Goal: Information Seeking & Learning: Check status

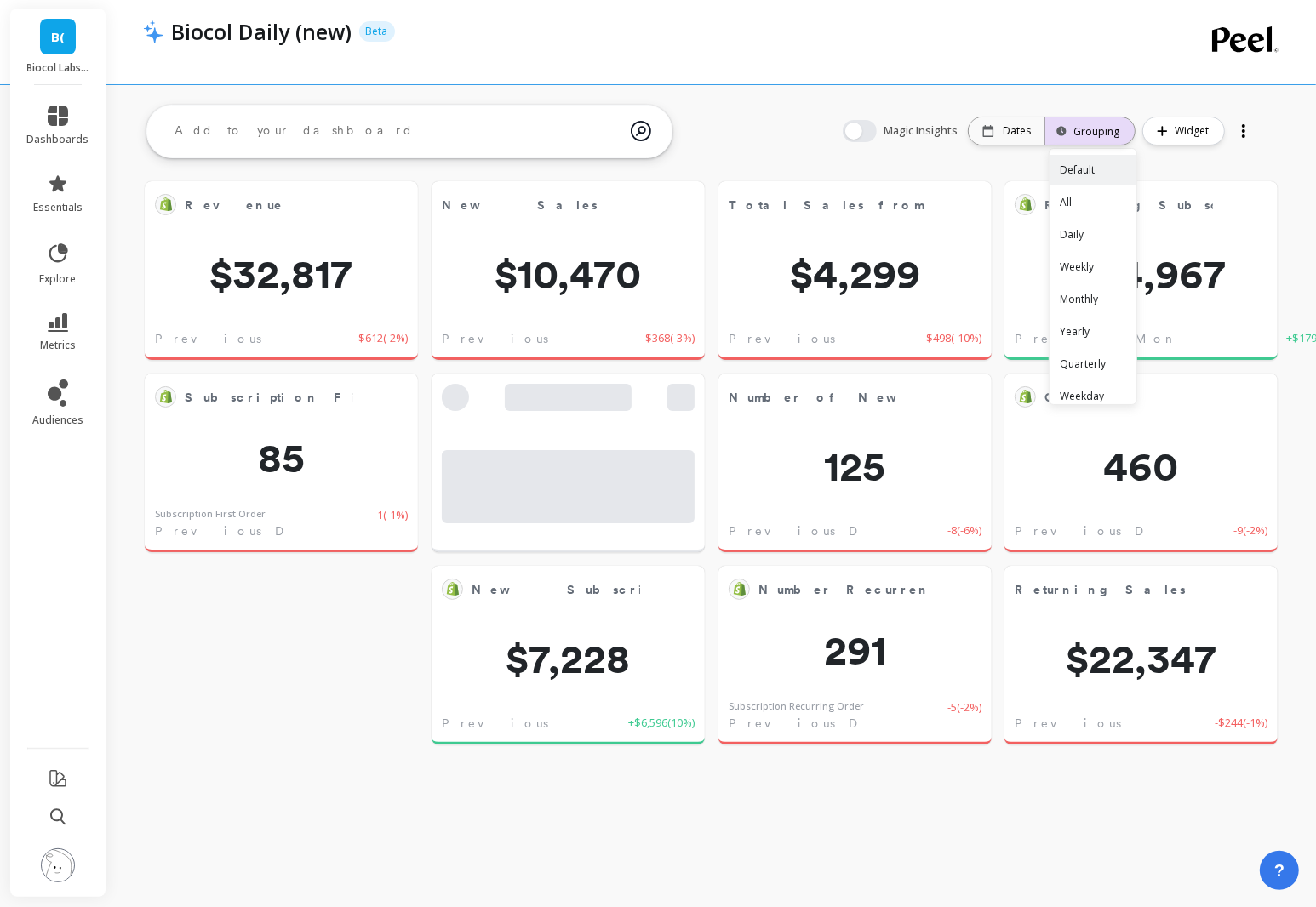
click at [1061, 132] on div "Grouping" at bounding box center [1090, 131] width 59 height 16
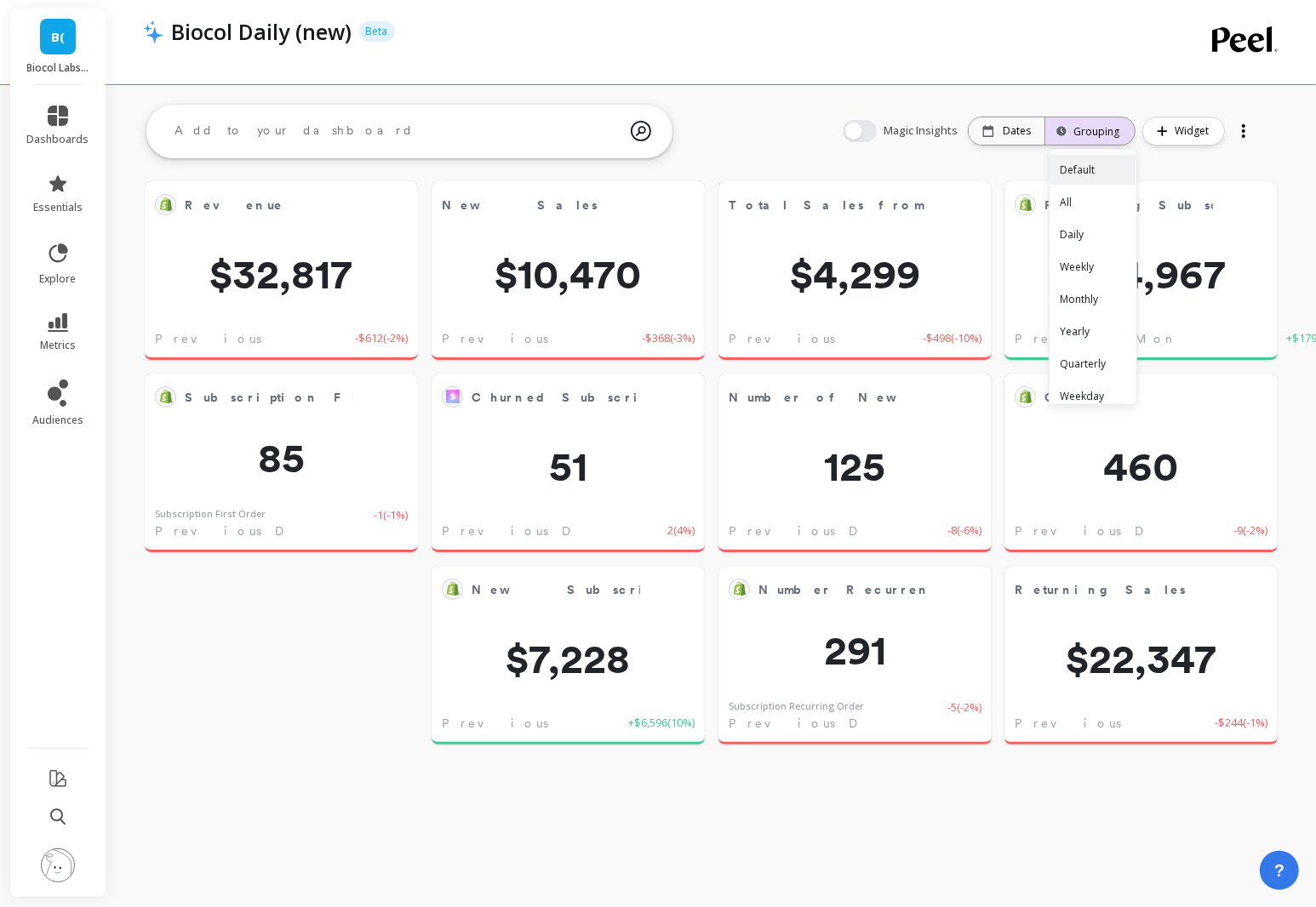
click at [1061, 132] on div "Grouping" at bounding box center [1090, 131] width 59 height 16
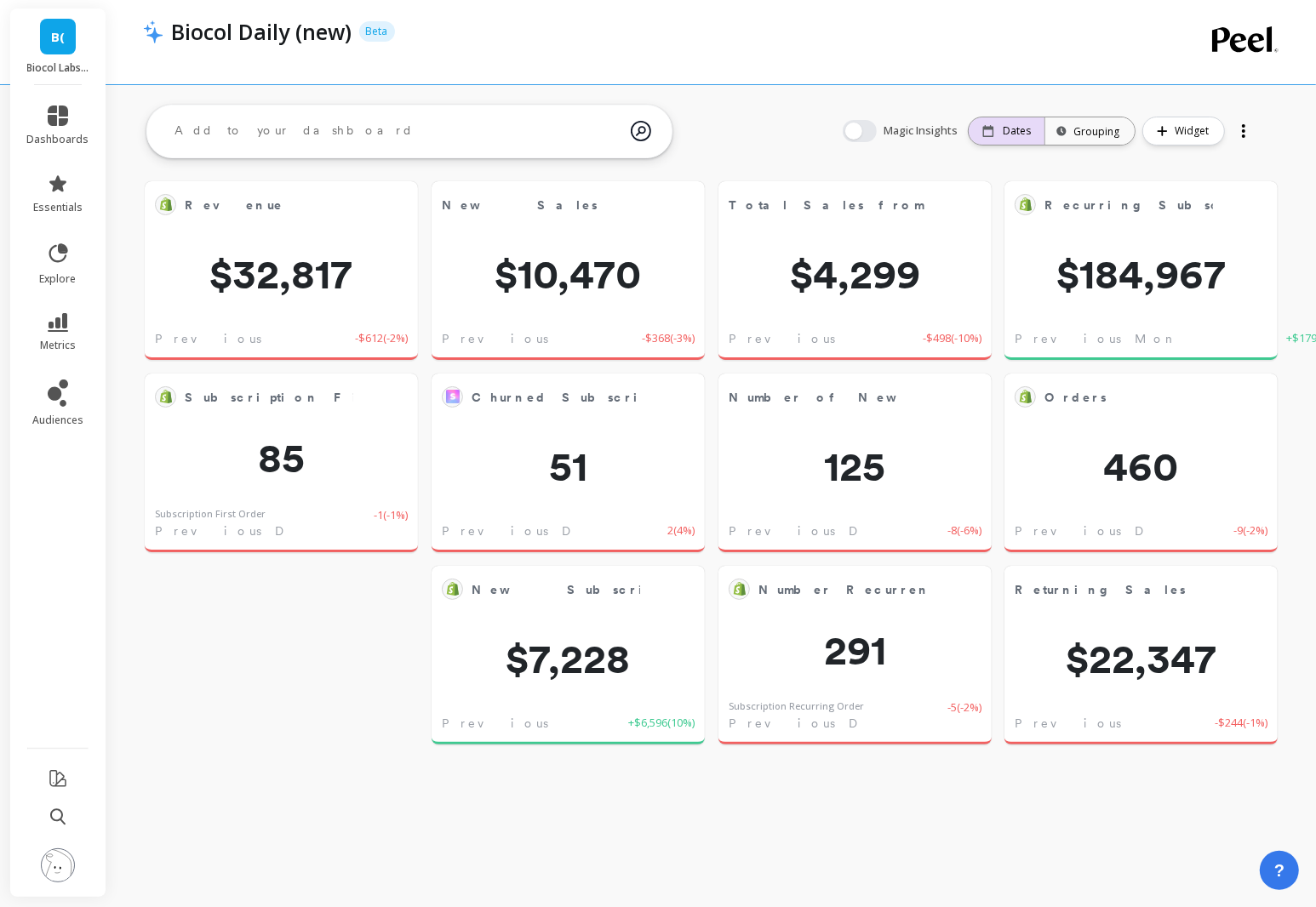
click at [1029, 136] on p "Dates" at bounding box center [1017, 130] width 28 height 13
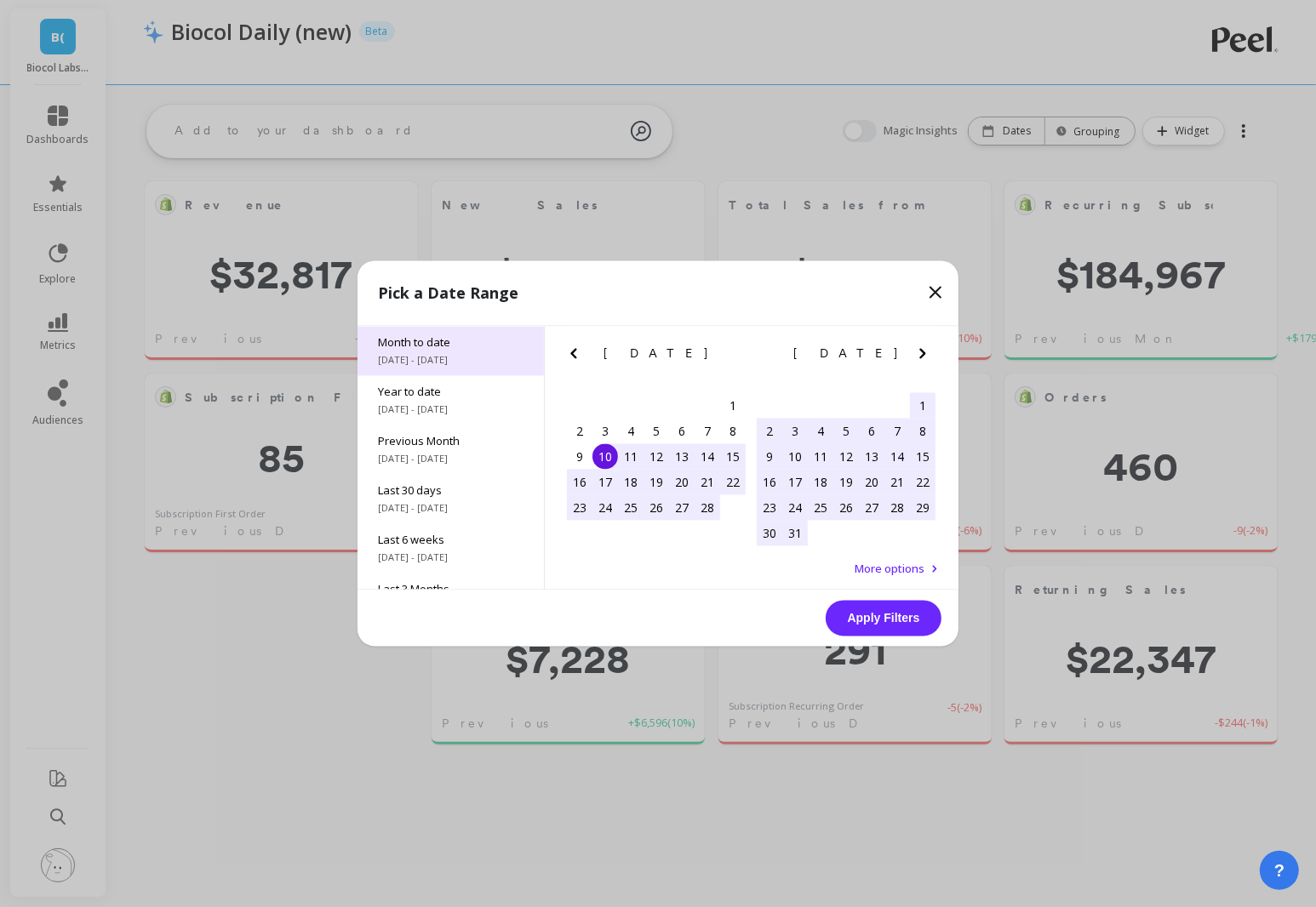
click at [487, 366] on span "[DATE] - [DATE]" at bounding box center [450, 360] width 145 height 13
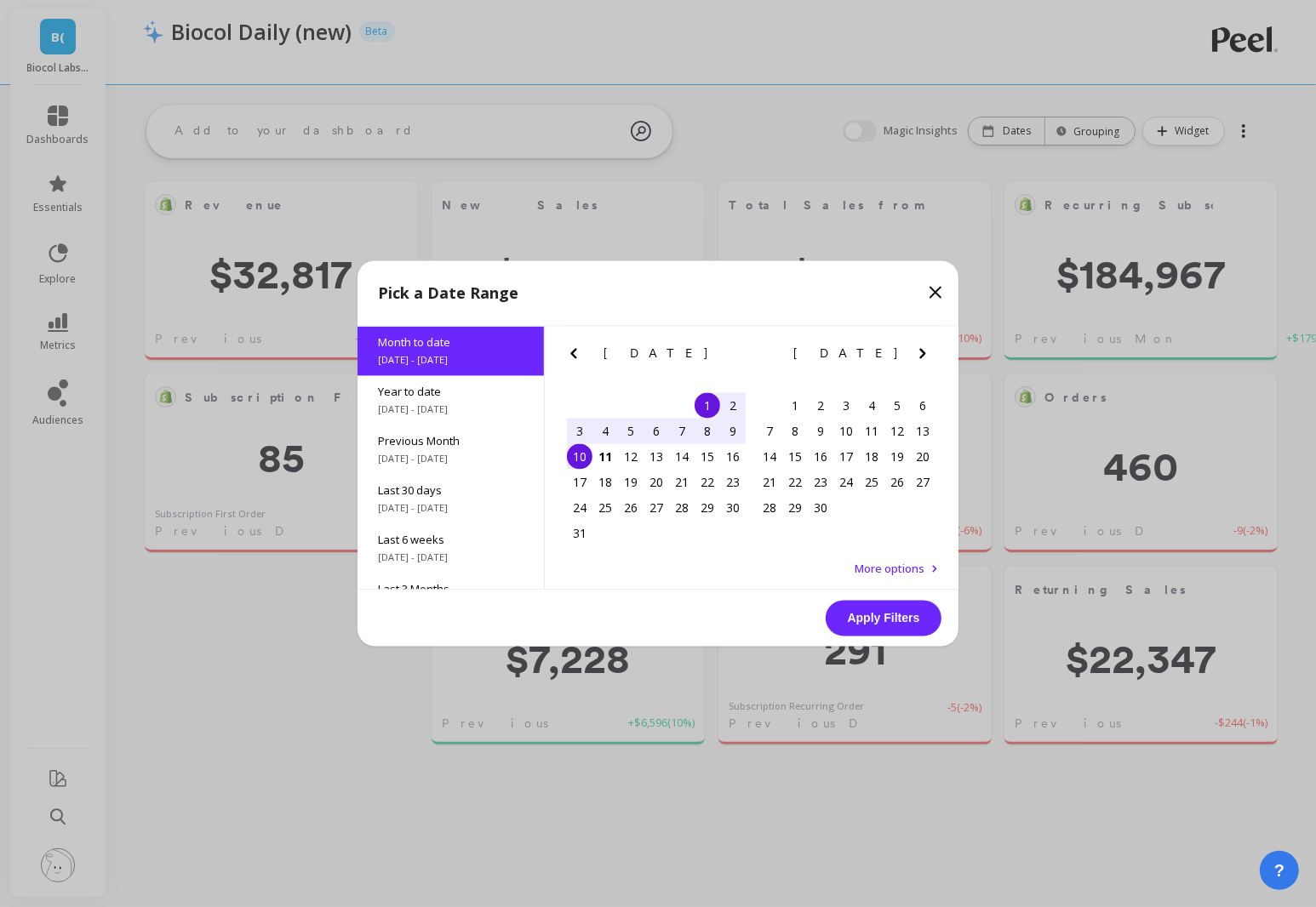
click at [703, 432] on div "8" at bounding box center [707, 431] width 26 height 26
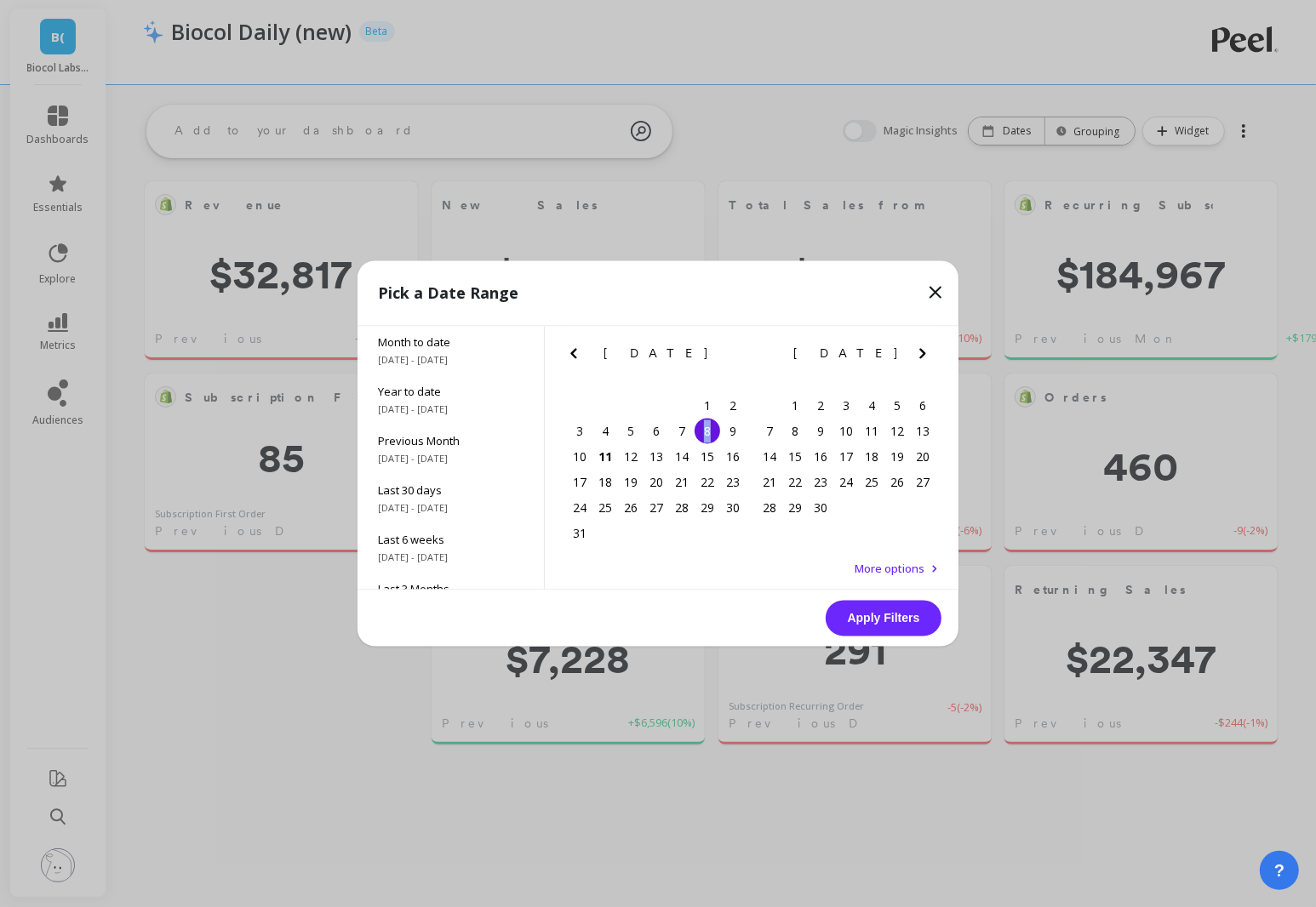
click at [703, 432] on div "8" at bounding box center [707, 431] width 26 height 26
click at [887, 616] on button "Apply Filters" at bounding box center [883, 618] width 115 height 36
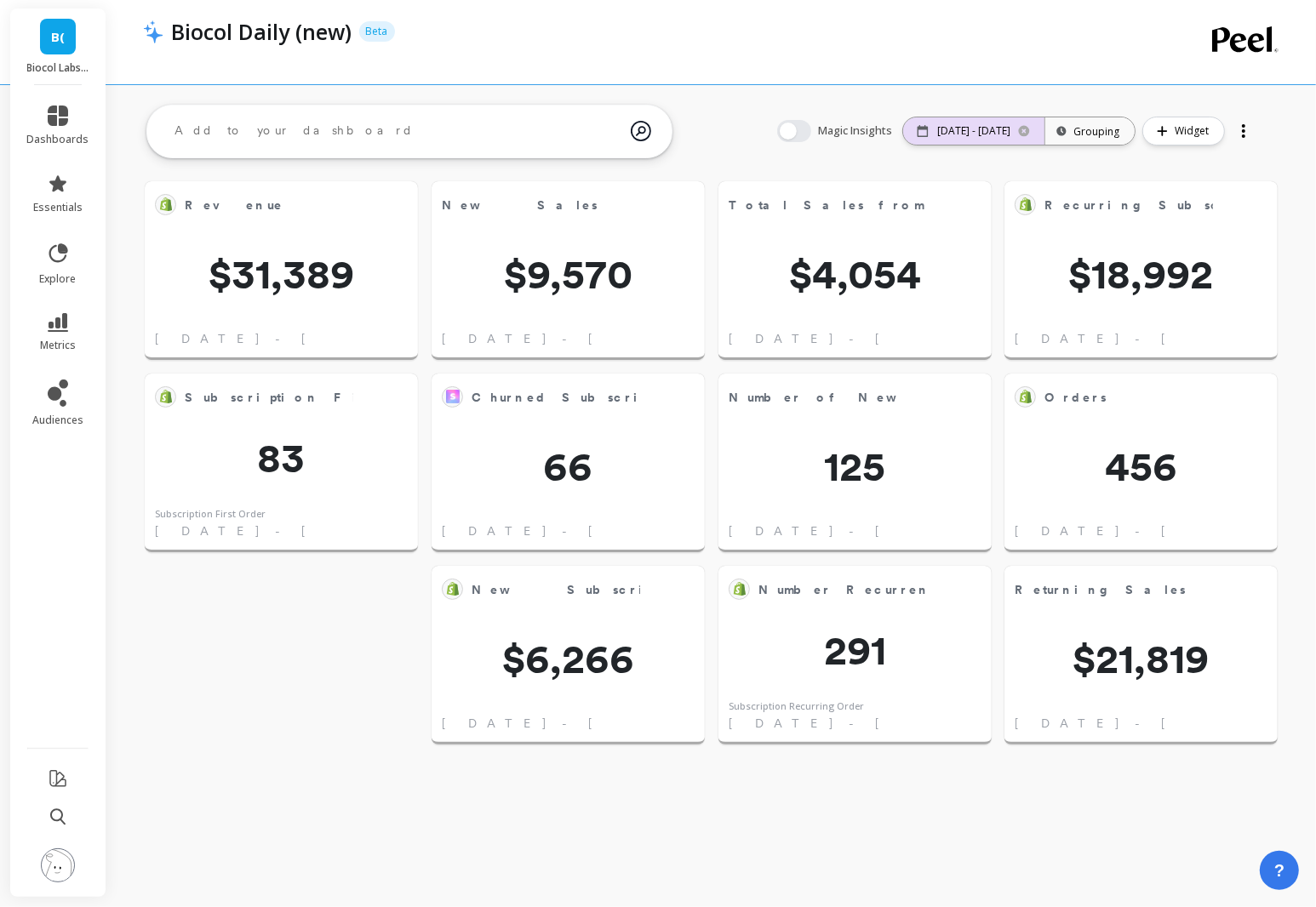
click at [968, 135] on p "[DATE] - [DATE]" at bounding box center [973, 130] width 73 height 13
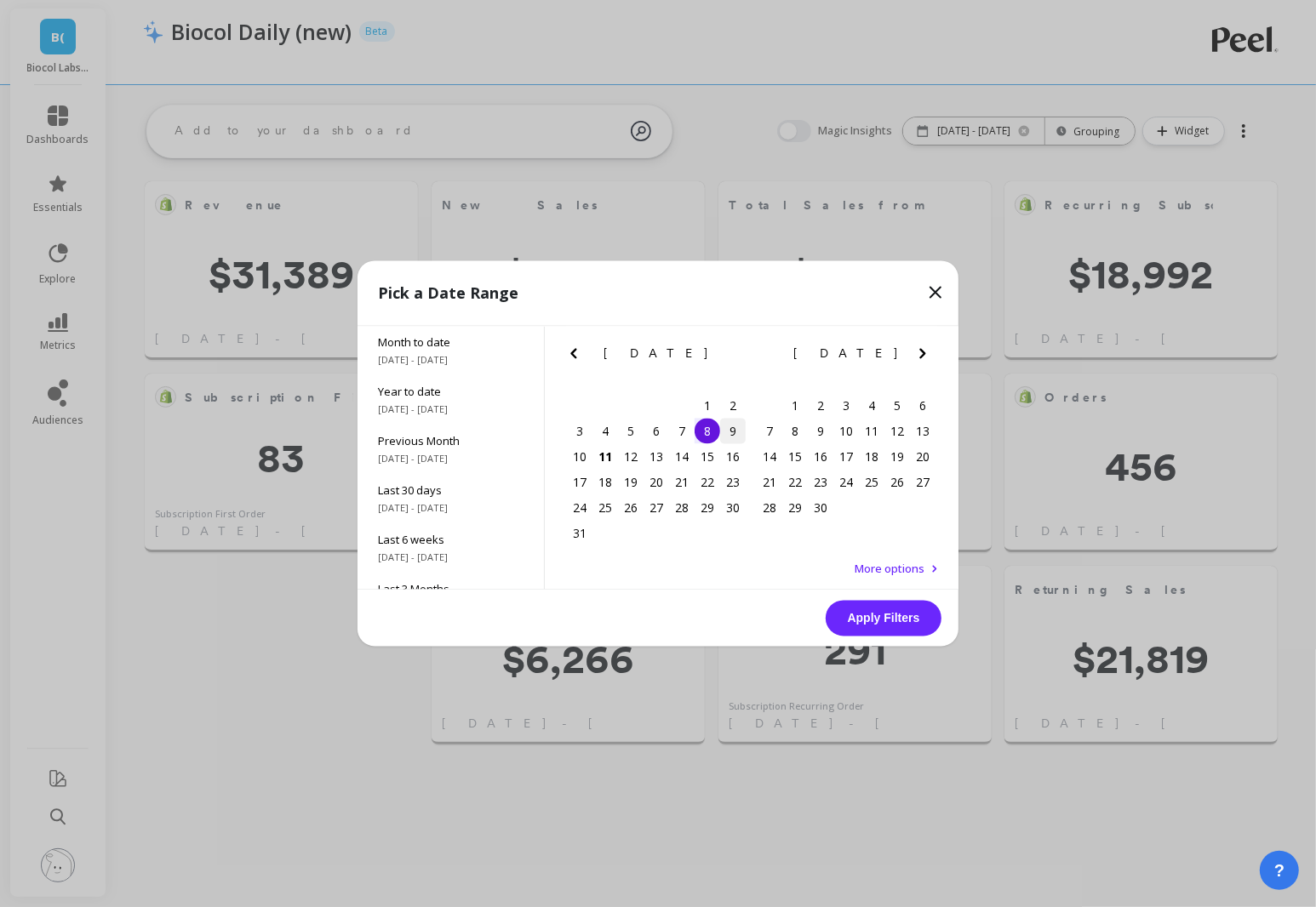
click at [736, 419] on div "9" at bounding box center [733, 431] width 26 height 26
click at [894, 616] on button "Apply Filters" at bounding box center [883, 618] width 115 height 36
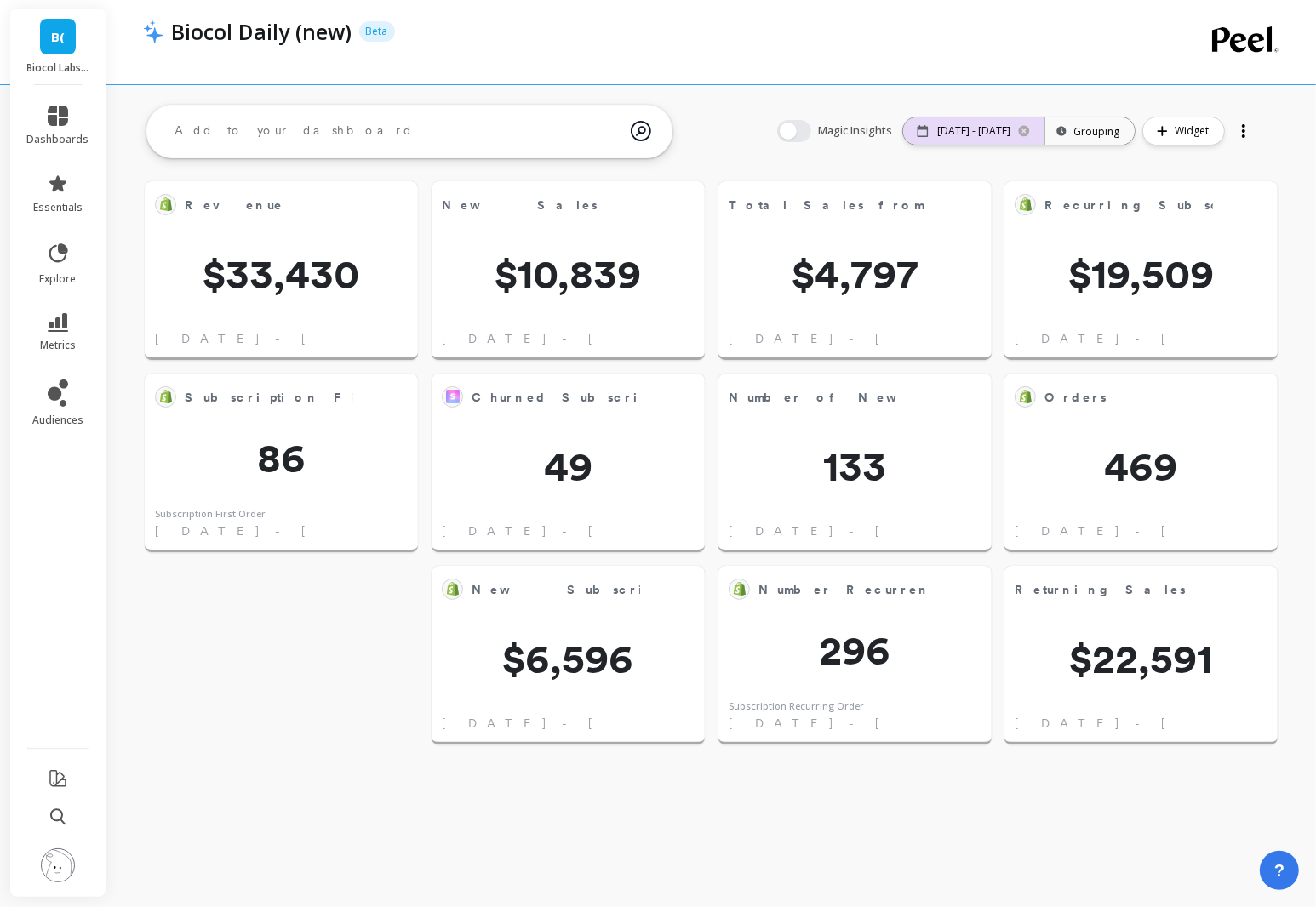
click at [984, 139] on div "[DATE] - [DATE]" at bounding box center [974, 130] width 141 height 27
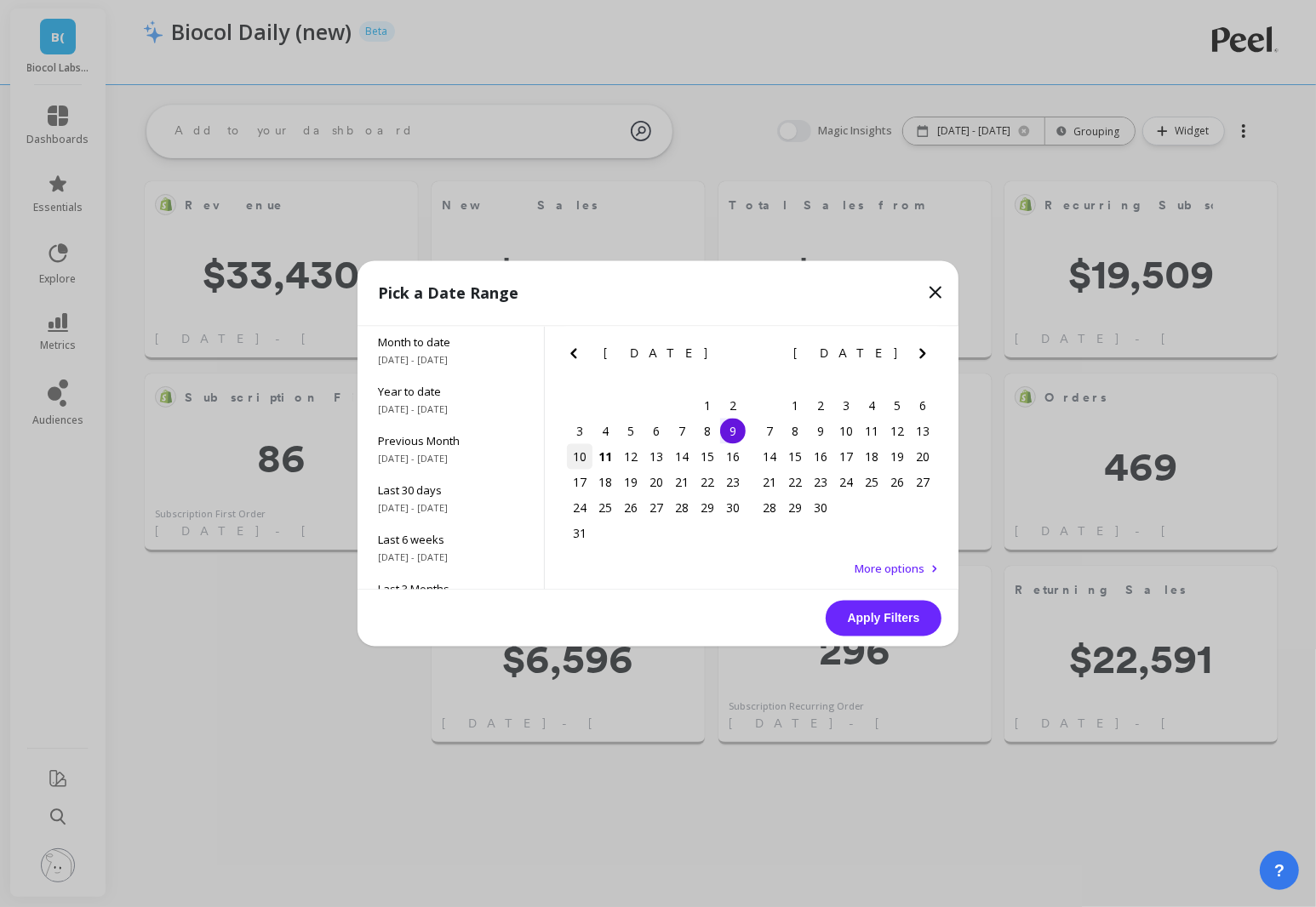
click at [586, 454] on div "10" at bounding box center [580, 457] width 26 height 26
click at [865, 608] on button "Apply Filters" at bounding box center [883, 618] width 115 height 36
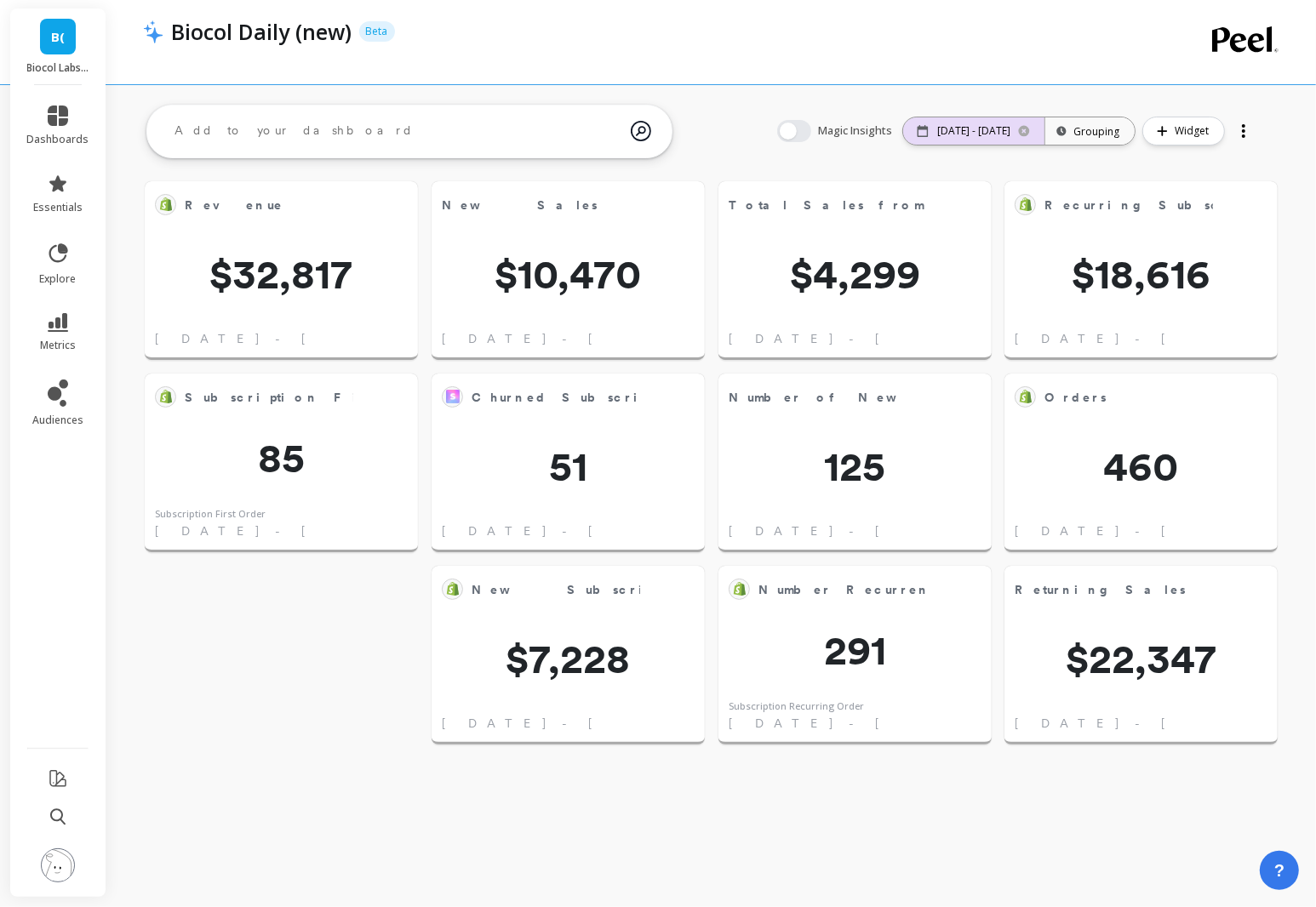
click at [979, 132] on p "[DATE] - [DATE]" at bounding box center [973, 130] width 73 height 13
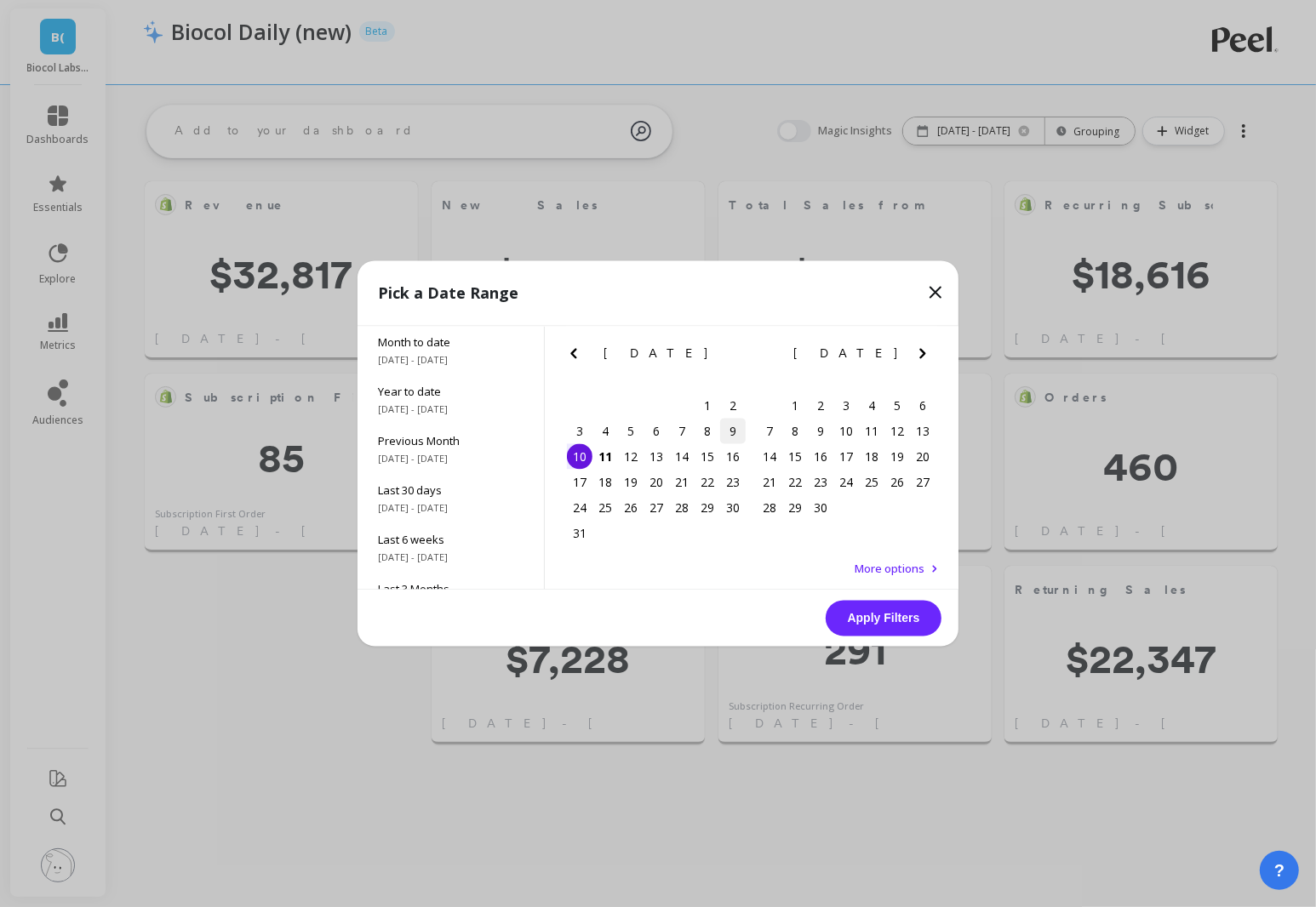
click at [730, 436] on div "9" at bounding box center [733, 431] width 26 height 26
click at [908, 621] on button "Apply Filters" at bounding box center [883, 618] width 115 height 36
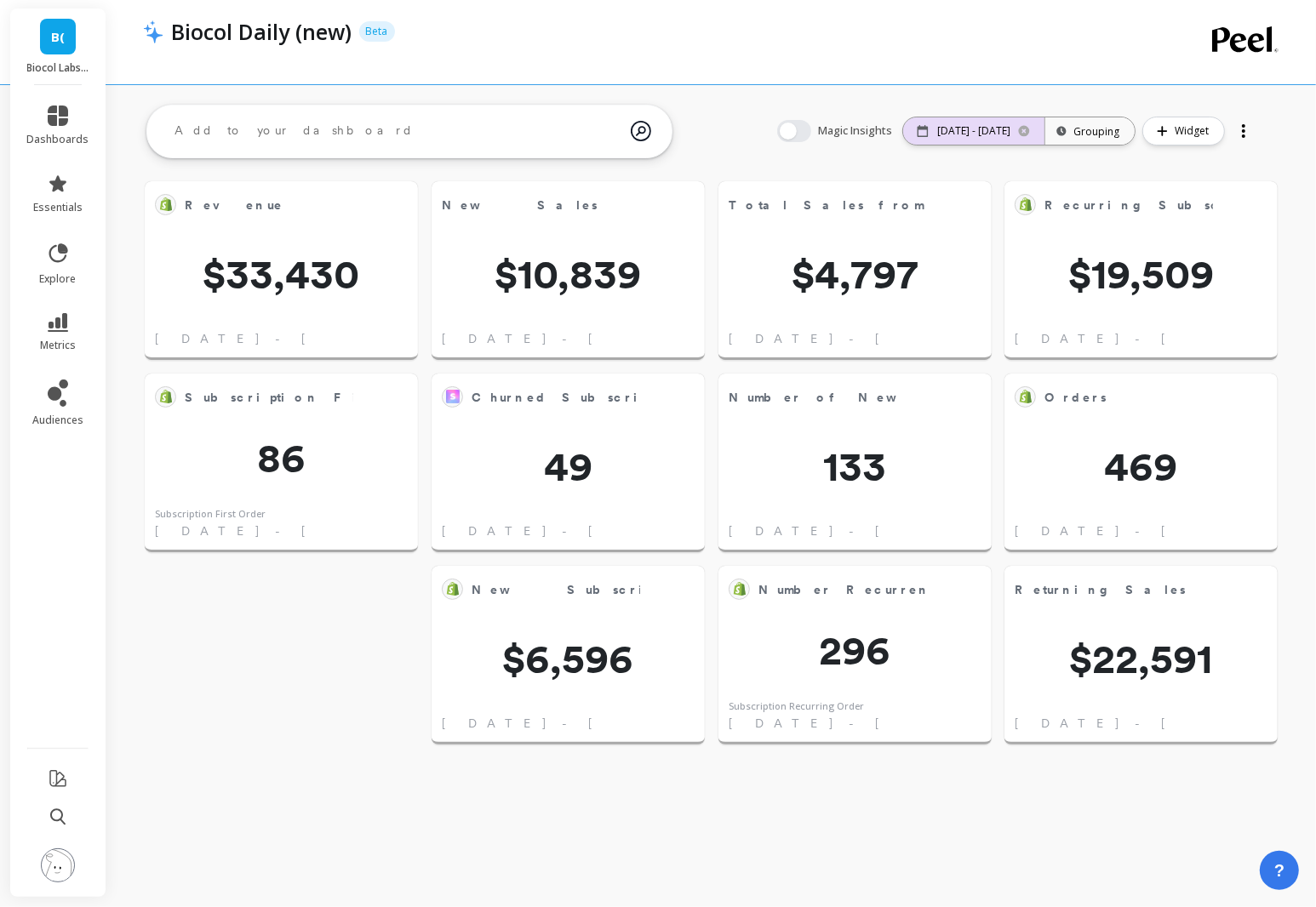
click at [953, 141] on div "[DATE] - [DATE]" at bounding box center [974, 130] width 141 height 27
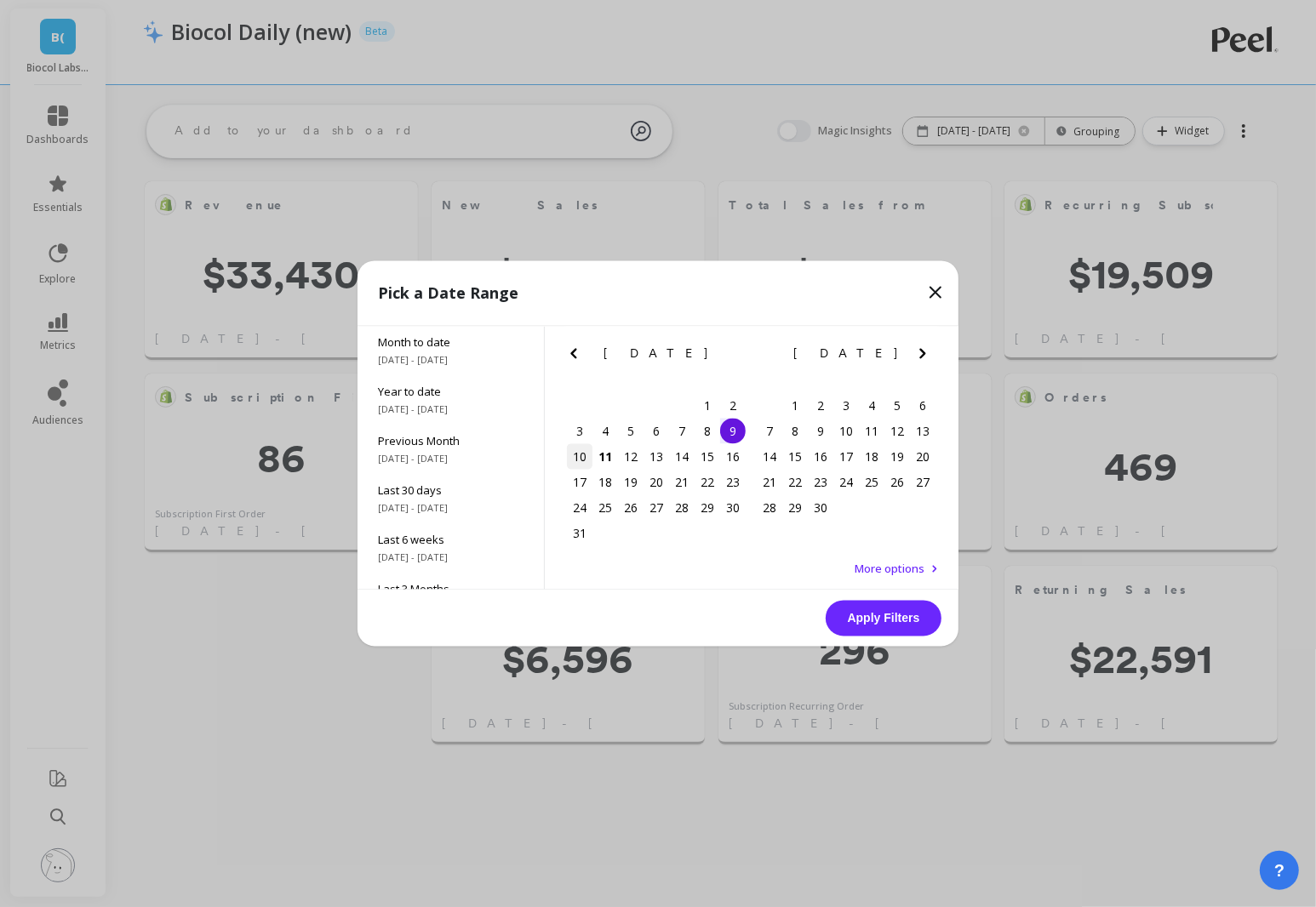
click at [583, 453] on div "10" at bounding box center [580, 457] width 26 height 26
click at [898, 610] on button "Apply Filters" at bounding box center [883, 618] width 115 height 36
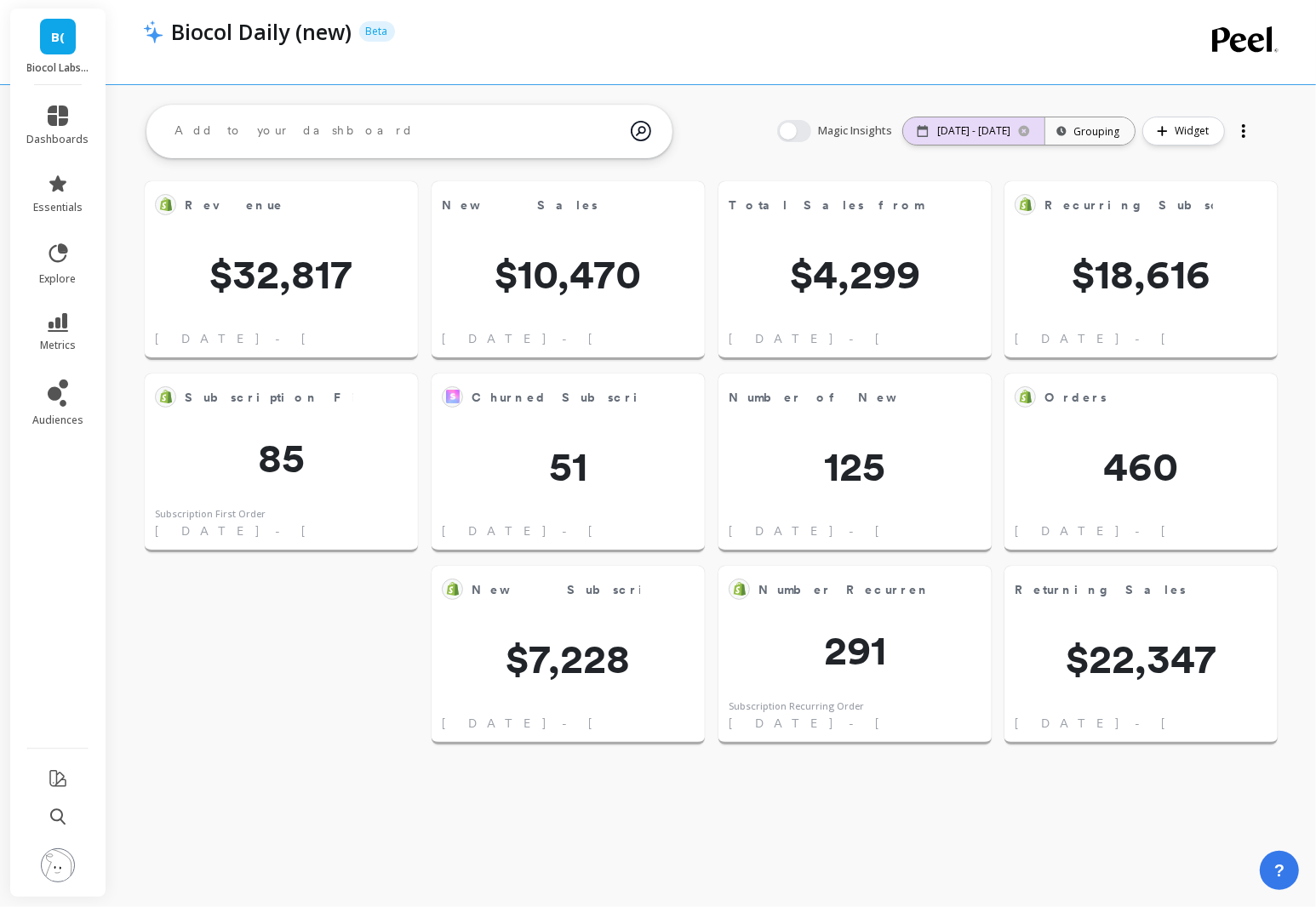
click at [929, 143] on div "[DATE] - [DATE]" at bounding box center [974, 130] width 141 height 27
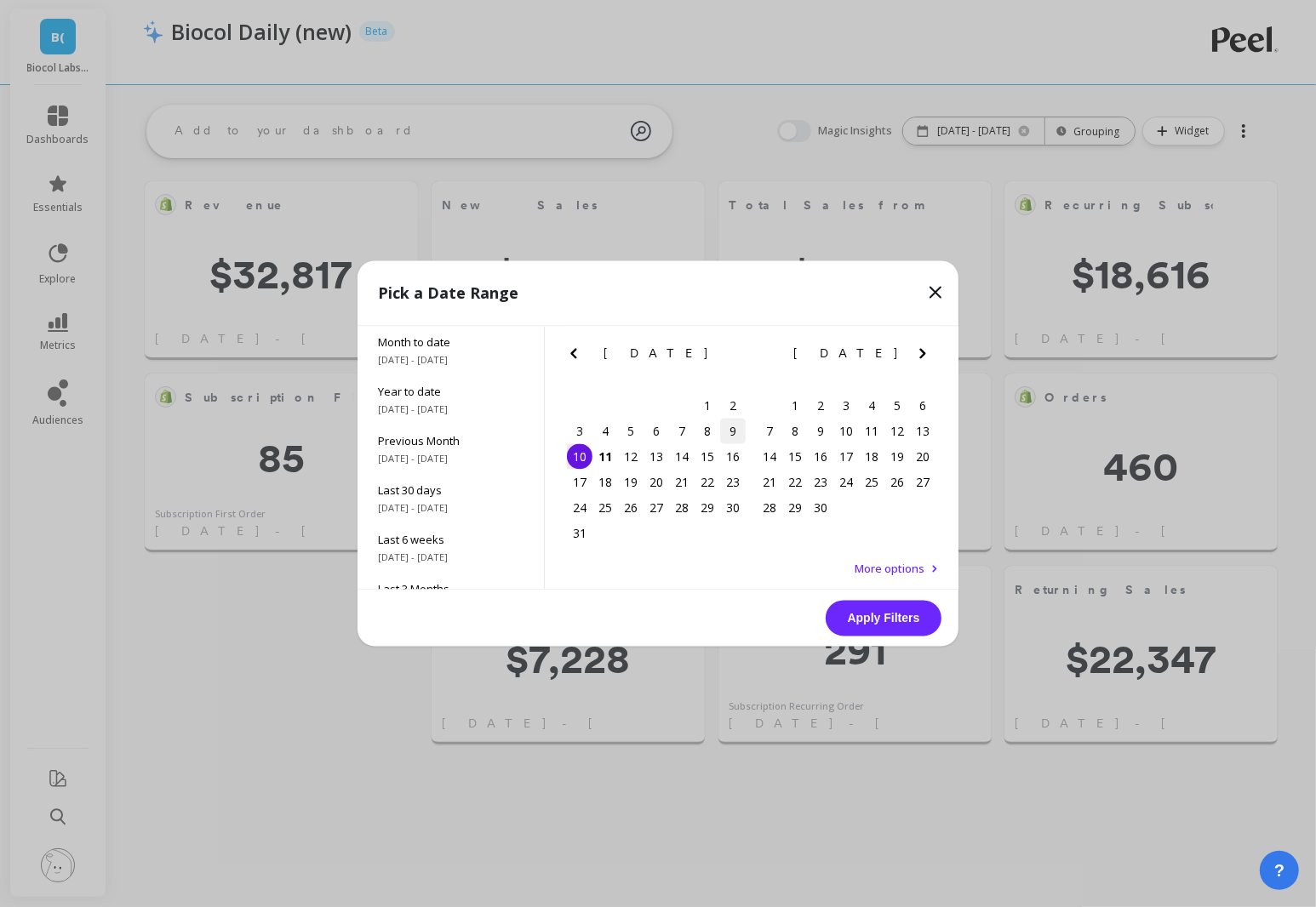
click at [734, 428] on div "9" at bounding box center [733, 431] width 26 height 26
click at [903, 616] on button "Apply Filters" at bounding box center [883, 618] width 115 height 36
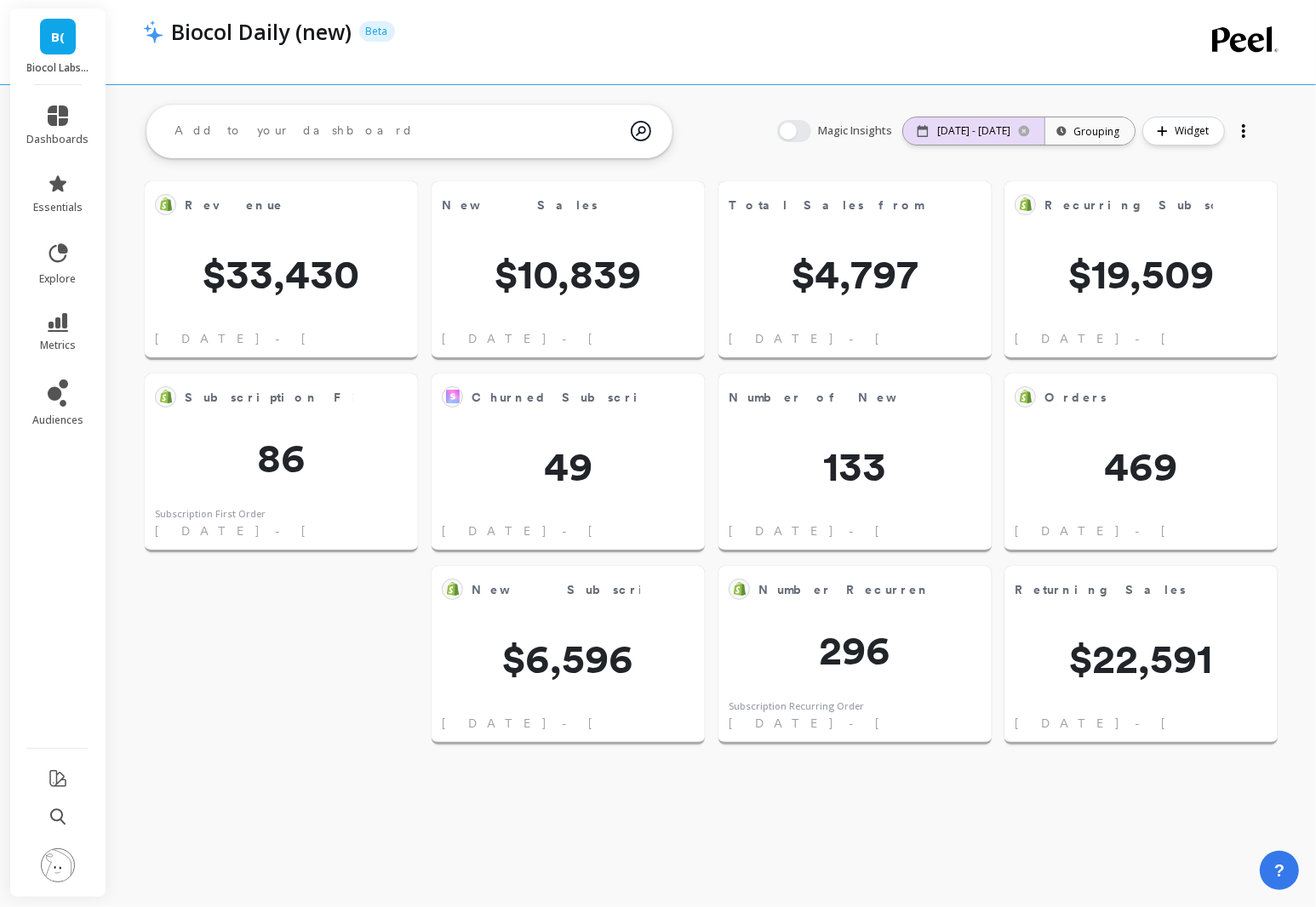
click at [961, 134] on p "[DATE] - [DATE]" at bounding box center [973, 130] width 73 height 13
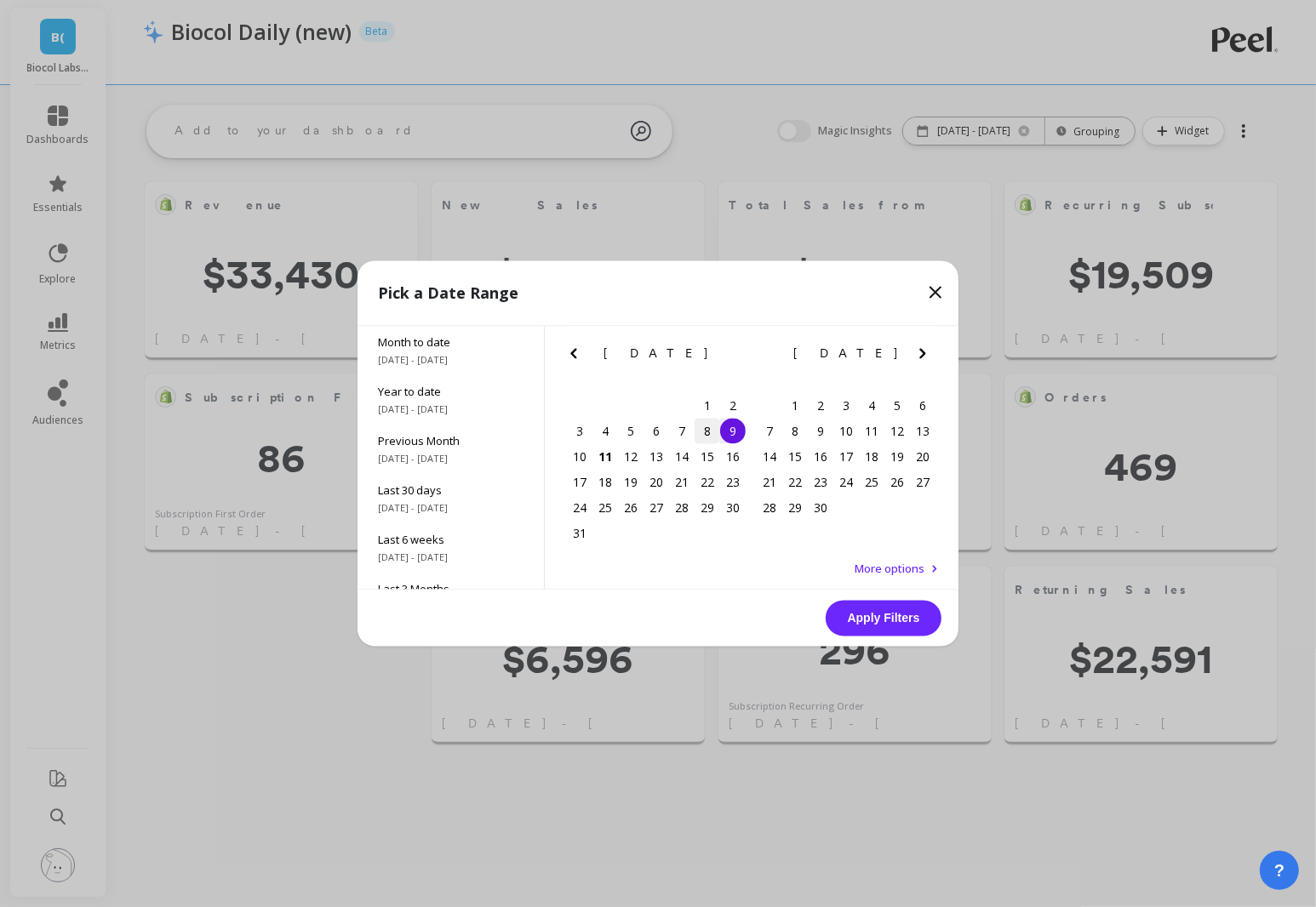
click at [706, 428] on div "8" at bounding box center [707, 431] width 26 height 26
click at [886, 621] on button "Apply Filters" at bounding box center [883, 618] width 115 height 36
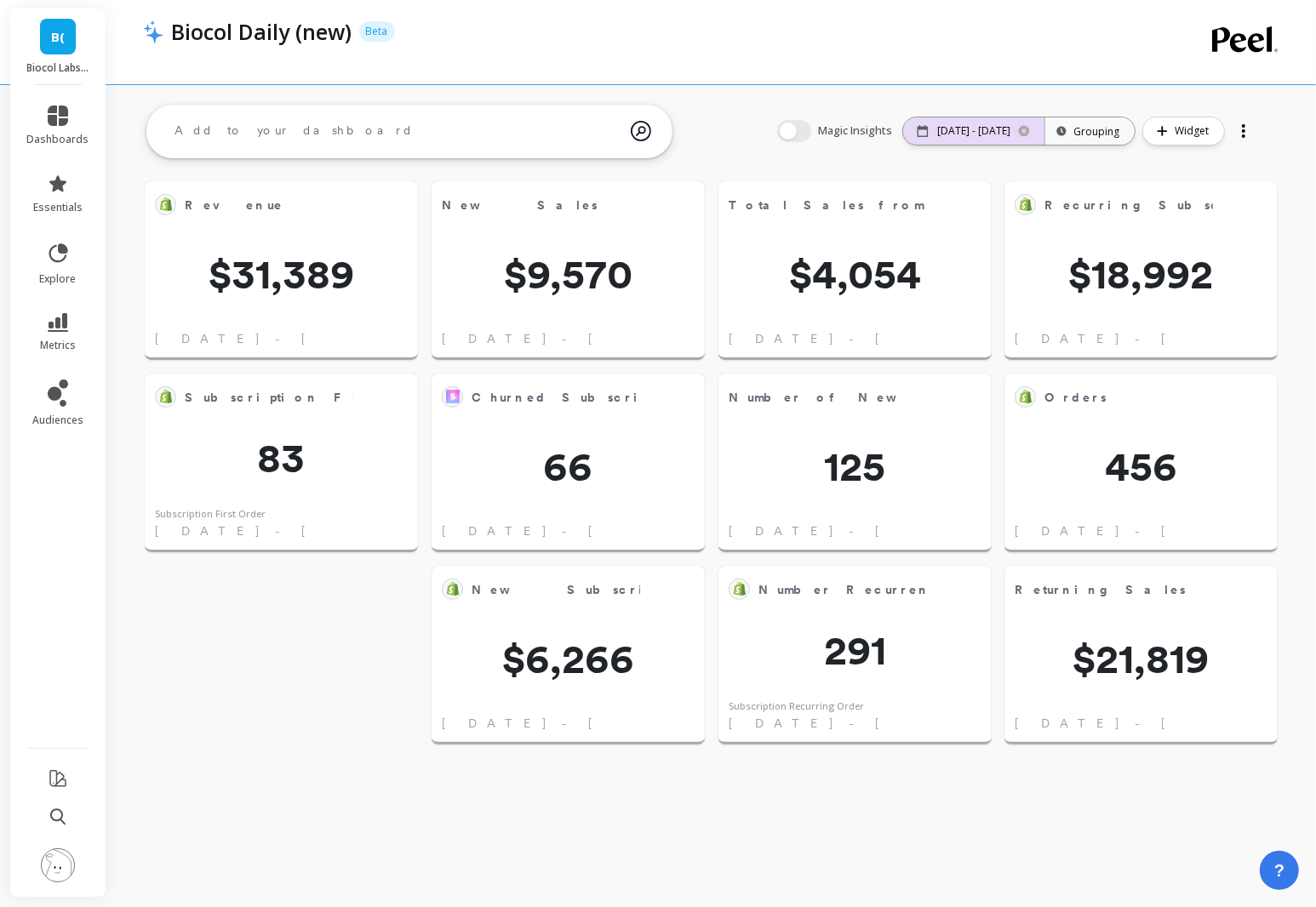
click at [958, 131] on p "[DATE] - [DATE]" at bounding box center [973, 130] width 73 height 13
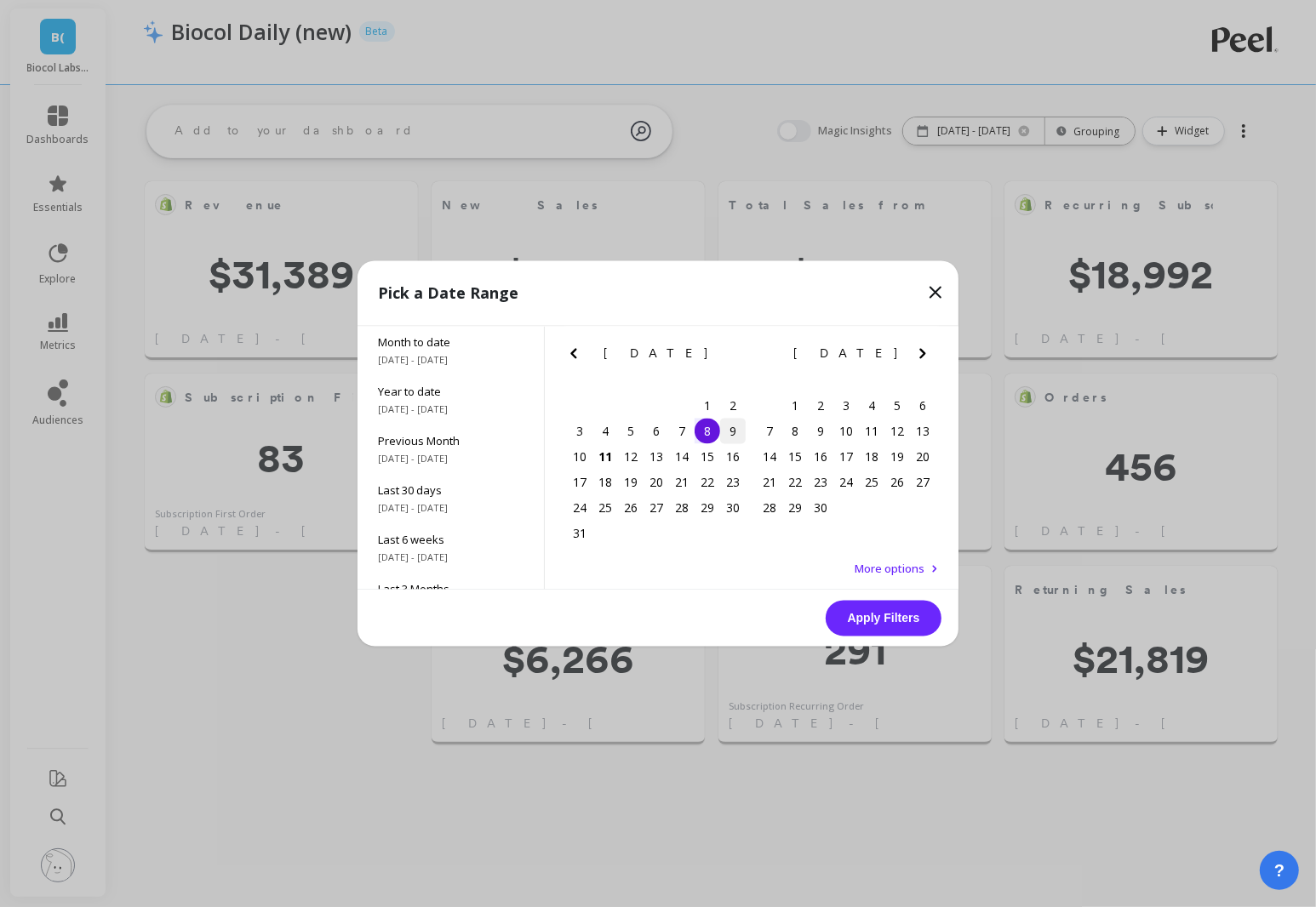
click at [729, 431] on div "9" at bounding box center [733, 431] width 26 height 26
click at [895, 622] on button "Apply Filters" at bounding box center [883, 618] width 115 height 36
click at [575, 461] on div "10" at bounding box center [580, 457] width 26 height 26
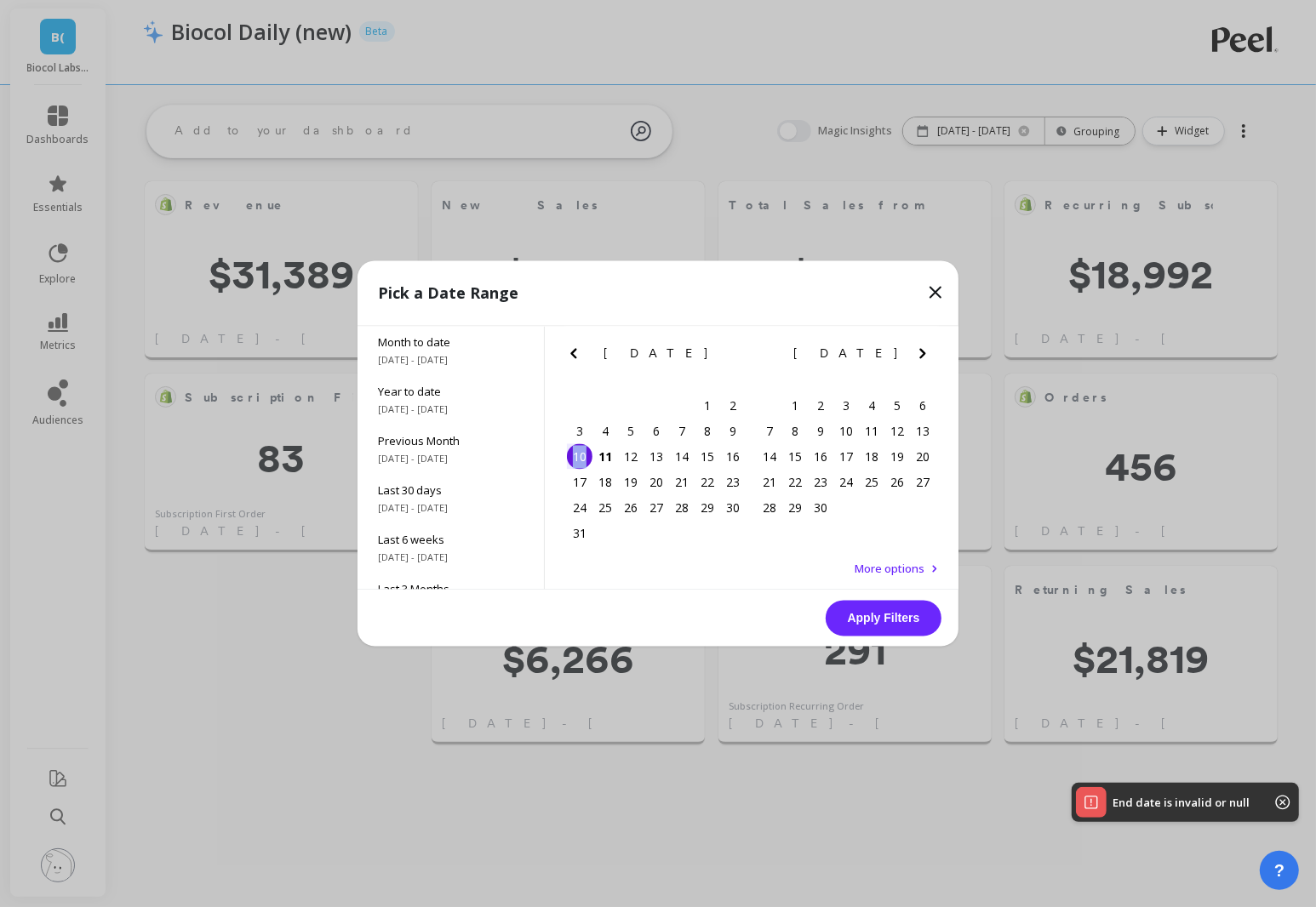
click at [883, 614] on button "Apply Filters" at bounding box center [883, 618] width 115 height 36
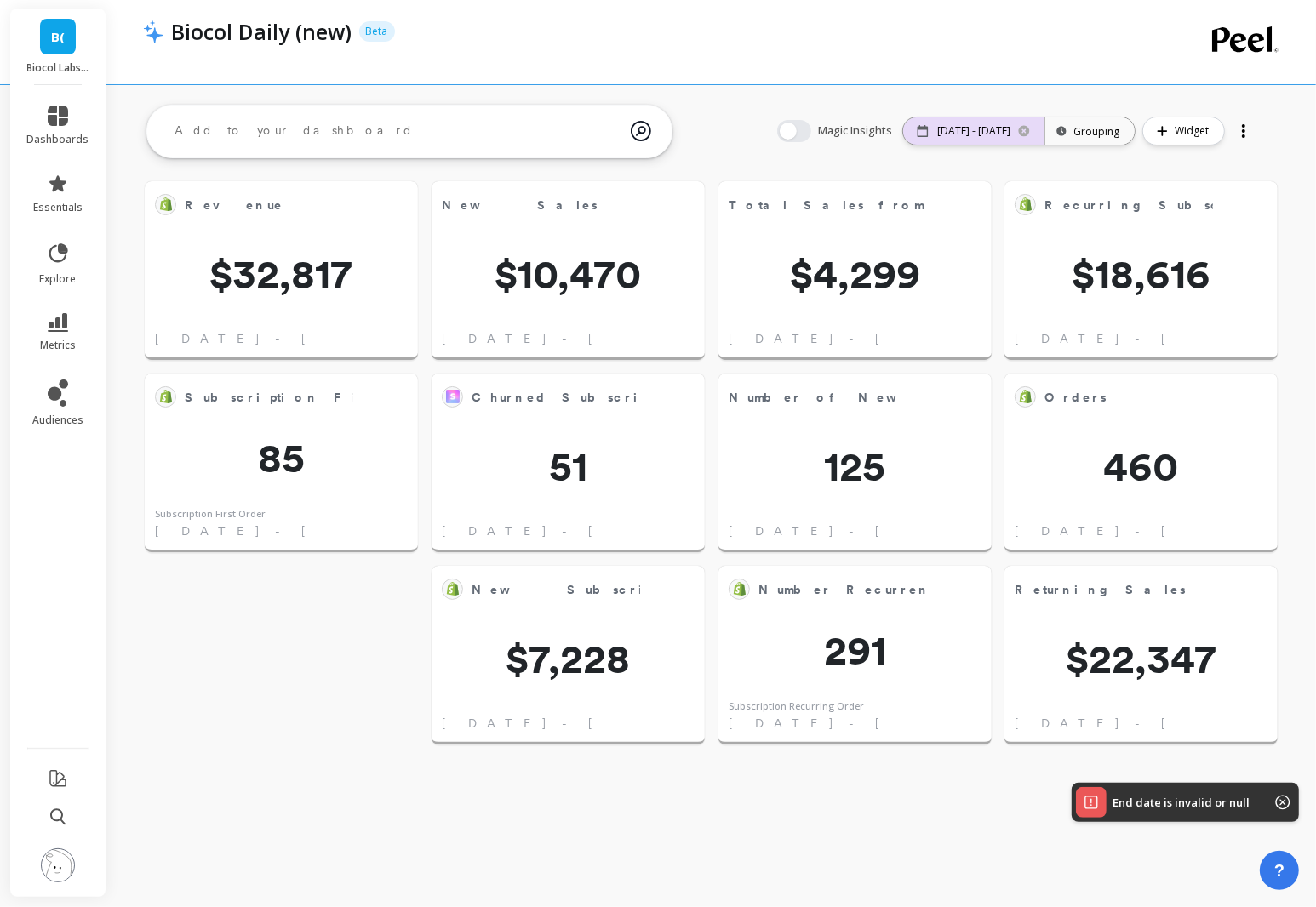
click at [984, 131] on p "[DATE] - [DATE]" at bounding box center [973, 130] width 73 height 13
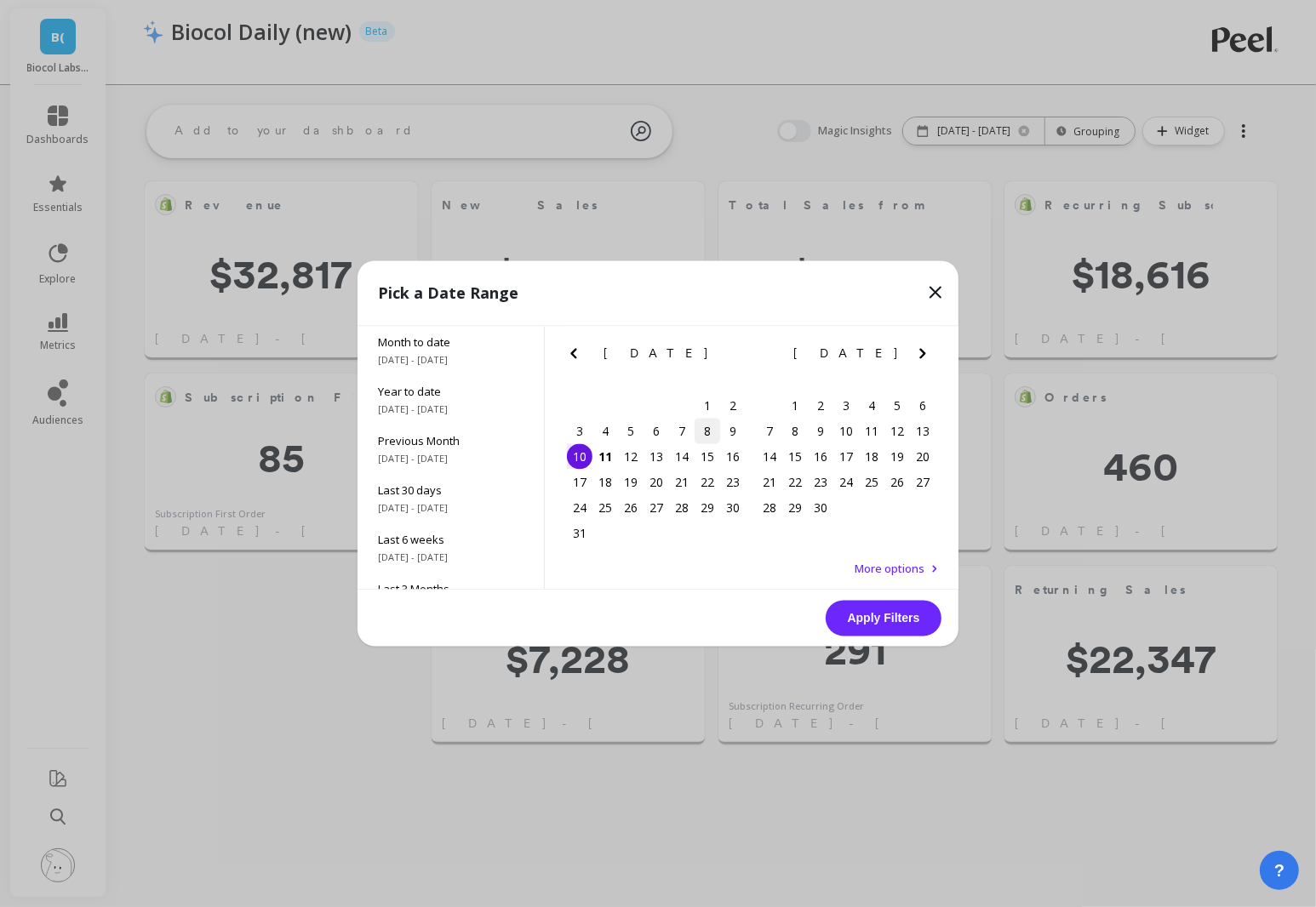
click at [708, 430] on div "8" at bounding box center [707, 431] width 26 height 26
click at [886, 609] on button "Apply Filters" at bounding box center [883, 618] width 115 height 36
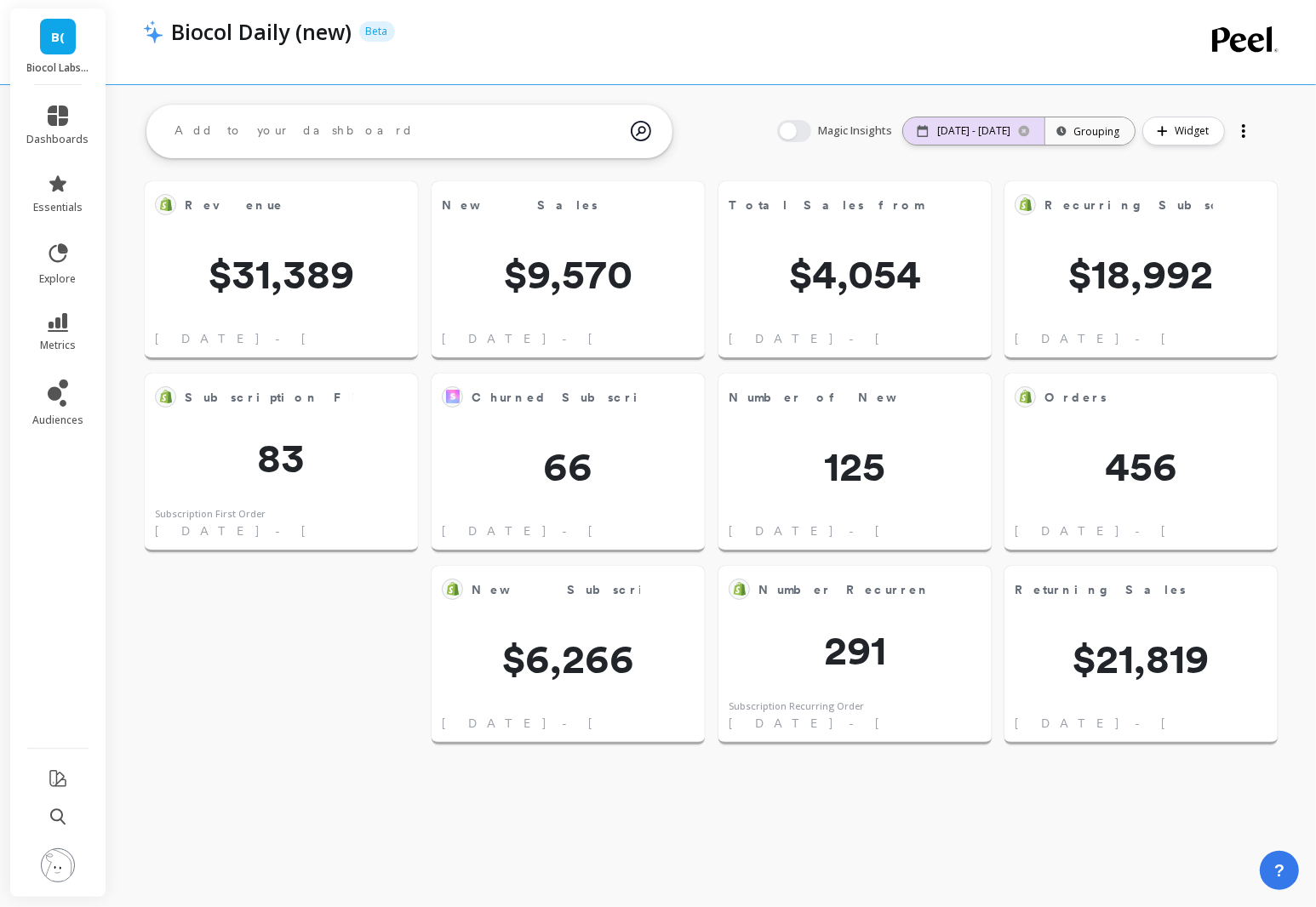
click at [980, 136] on p "[DATE] - [DATE]" at bounding box center [973, 130] width 73 height 13
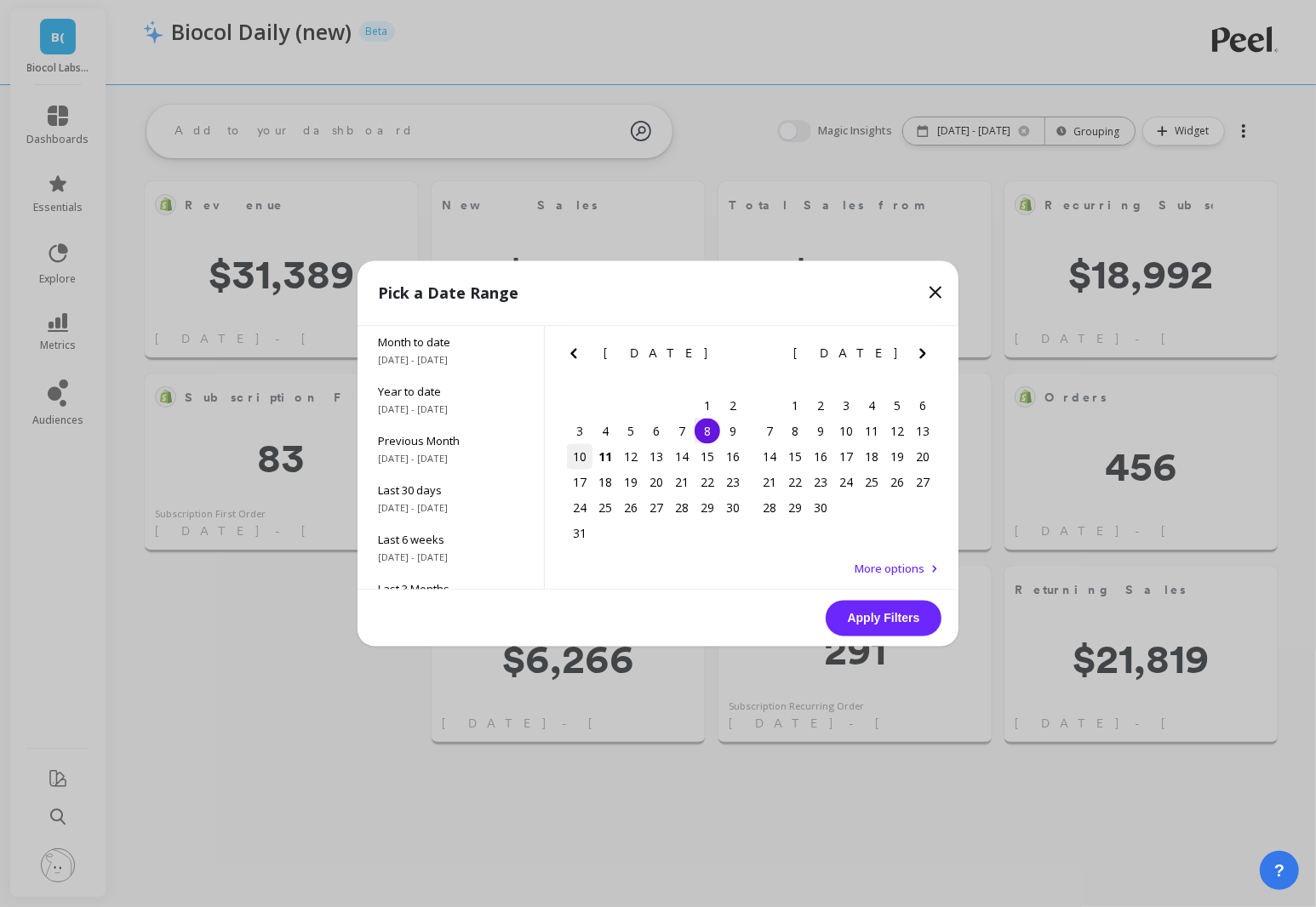
click at [586, 457] on div "10" at bounding box center [580, 457] width 26 height 26
click at [867, 612] on button "Apply Filters" at bounding box center [883, 618] width 115 height 36
